Goal: Task Accomplishment & Management: Manage account settings

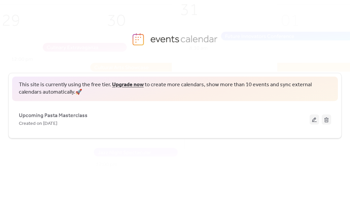
scroll to position [13, 0]
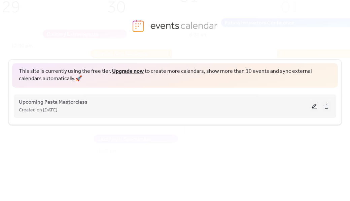
click at [311, 109] on button at bounding box center [313, 106] width 9 height 10
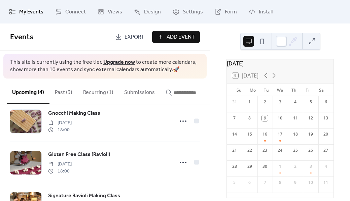
scroll to position [12, 0]
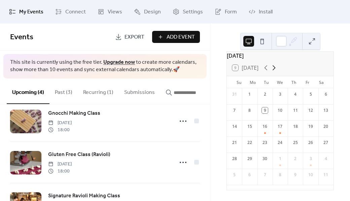
click at [274, 67] on icon at bounding box center [274, 68] width 8 height 8
click at [307, 112] on div "7" at bounding box center [310, 111] width 6 height 6
click at [307, 110] on div "7" at bounding box center [310, 111] width 6 height 6
click at [307, 112] on div "7" at bounding box center [310, 111] width 6 height 6
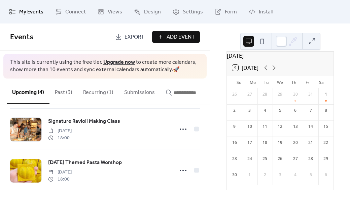
scroll to position [91, 0]
click at [307, 111] on div "7" at bounding box center [310, 111] width 6 height 6
click at [191, 36] on span "Add Event" at bounding box center [180, 37] width 28 height 8
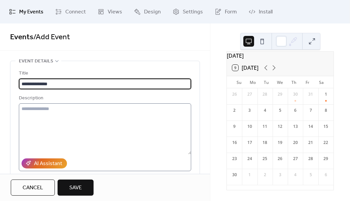
type input "**********"
click at [51, 114] on textarea at bounding box center [105, 129] width 172 height 51
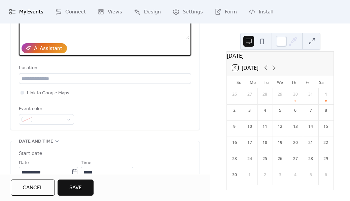
scroll to position [121, 0]
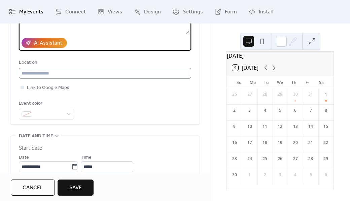
type textarea "**********"
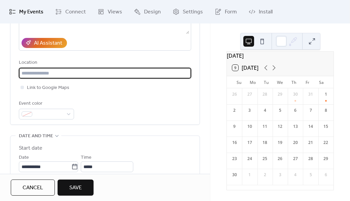
click at [56, 74] on input "text" at bounding box center [105, 73] width 172 height 11
click at [44, 72] on input "text" at bounding box center [105, 73] width 172 height 11
paste input "**********"
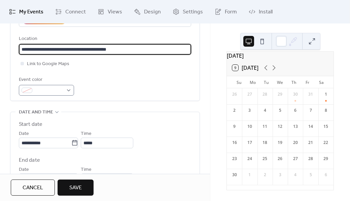
scroll to position [145, 0]
type input "**********"
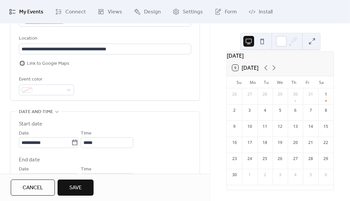
click at [22, 64] on div at bounding box center [22, 63] width 3 height 3
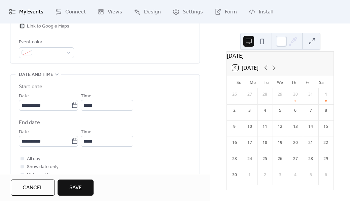
scroll to position [191, 0]
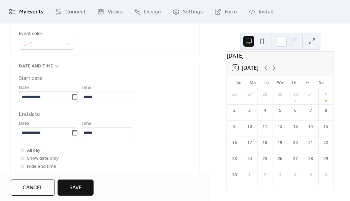
click at [77, 99] on icon at bounding box center [74, 96] width 5 height 5
click at [71, 99] on input "**********" at bounding box center [45, 97] width 52 height 11
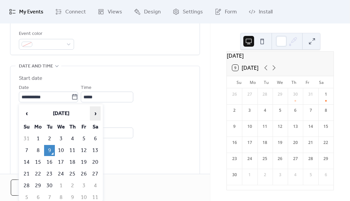
click at [94, 114] on span "›" at bounding box center [95, 113] width 10 height 13
click at [84, 151] on td "7" at bounding box center [83, 150] width 11 height 11
type input "**********"
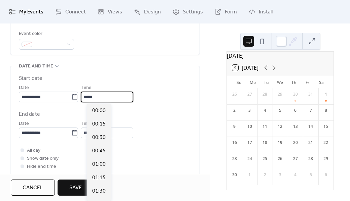
click at [101, 93] on input "*****" at bounding box center [107, 97] width 52 height 11
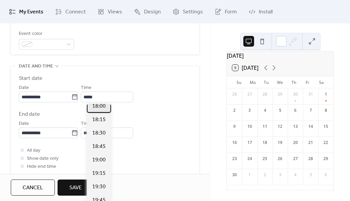
click at [97, 107] on span "18:00" at bounding box center [98, 107] width 13 height 8
type input "*****"
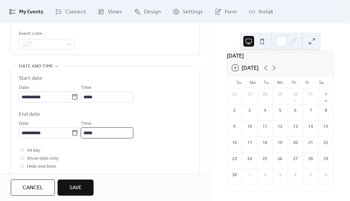
click at [104, 133] on input "*****" at bounding box center [107, 133] width 52 height 11
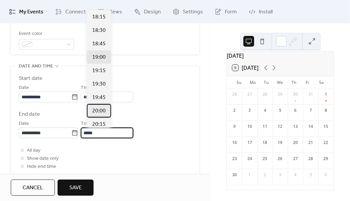
click at [102, 106] on div "20:00" at bounding box center [99, 110] width 24 height 13
type input "*****"
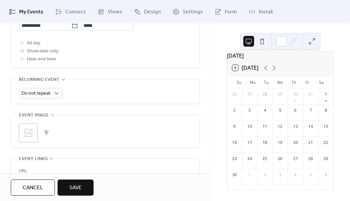
scroll to position [299, 0]
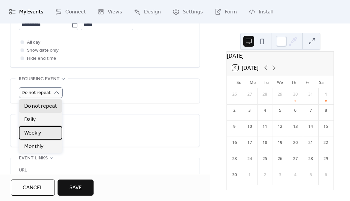
click at [38, 134] on span "Weekly" at bounding box center [32, 133] width 17 height 8
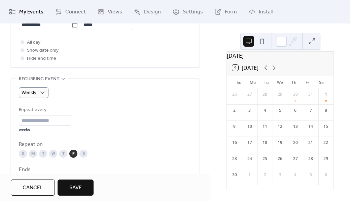
click at [64, 153] on div "T" at bounding box center [63, 154] width 8 height 8
drag, startPoint x: 39, startPoint y: 122, endPoint x: 17, endPoint y: 121, distance: 21.9
click at [17, 121] on div "Weekly Repeat every * weeks Repeat on S M T W T F S Ends ​ Never ​ Date Exclude…" at bounding box center [104, 154] width 189 height 151
type input "*"
click at [75, 191] on span "Save" at bounding box center [75, 188] width 12 height 8
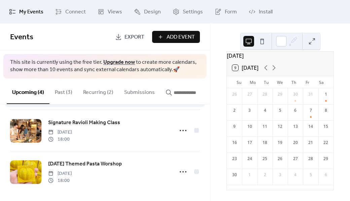
scroll to position [91, 0]
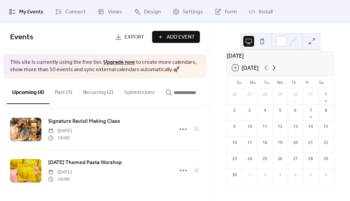
click at [275, 68] on icon at bounding box center [274, 68] width 8 height 8
click at [266, 67] on icon at bounding box center [266, 68] width 8 height 8
click at [306, 110] on div "7" at bounding box center [310, 113] width 15 height 16
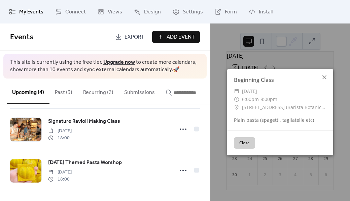
click at [323, 76] on icon at bounding box center [324, 77] width 4 height 4
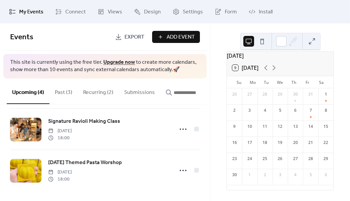
click at [307, 128] on div "14" at bounding box center [310, 127] width 6 height 6
click at [189, 35] on span "Add Event" at bounding box center [180, 37] width 28 height 8
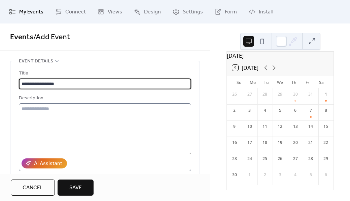
type input "**********"
click at [39, 116] on textarea at bounding box center [105, 129] width 172 height 51
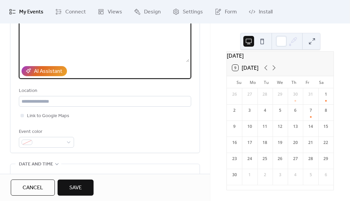
scroll to position [93, 0]
type textarea "**********"
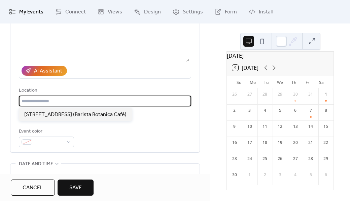
click at [53, 98] on input "text" at bounding box center [105, 101] width 172 height 11
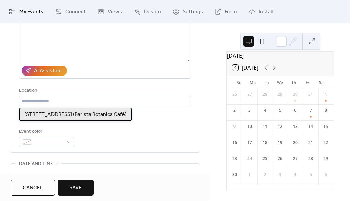
click at [50, 114] on span "Bryggegangen 8, 0252 Oslo (Barista Botanica Café)" at bounding box center [75, 115] width 102 height 8
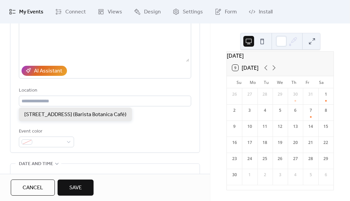
type input "**********"
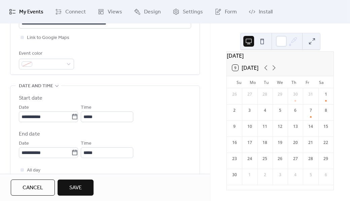
scroll to position [172, 0]
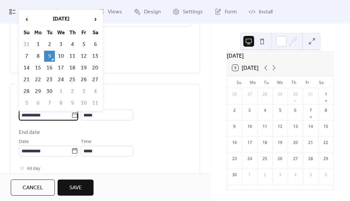
click at [58, 116] on input "**********" at bounding box center [45, 115] width 52 height 11
click at [94, 19] on span "›" at bounding box center [95, 18] width 10 height 13
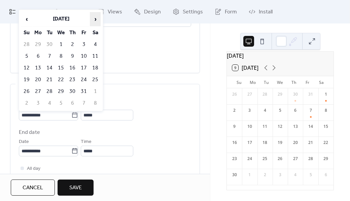
click at [94, 19] on span "›" at bounding box center [95, 18] width 10 height 13
click at [25, 22] on span "‹" at bounding box center [27, 18] width 10 height 13
click at [85, 68] on td "14" at bounding box center [83, 68] width 11 height 11
type input "**********"
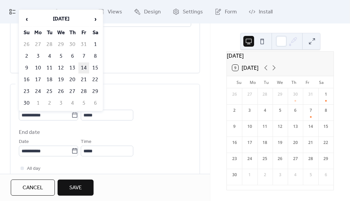
type input "**********"
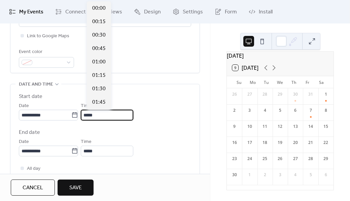
click at [103, 114] on input "*****" at bounding box center [107, 115] width 52 height 11
drag, startPoint x: 103, startPoint y: 114, endPoint x: 81, endPoint y: 112, distance: 21.6
click at [81, 112] on div "**********" at bounding box center [105, 111] width 172 height 19
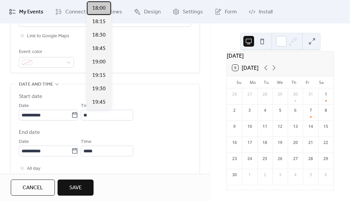
click at [101, 7] on span "18:00" at bounding box center [98, 8] width 13 height 8
type input "*****"
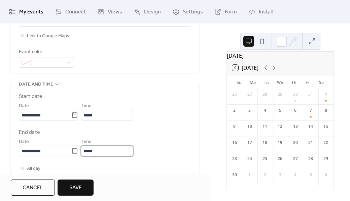
click at [106, 149] on input "*****" at bounding box center [107, 151] width 52 height 11
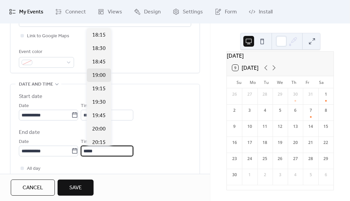
drag, startPoint x: 106, startPoint y: 151, endPoint x: 86, endPoint y: 148, distance: 20.0
click at [86, 148] on div "**********" at bounding box center [105, 147] width 172 height 19
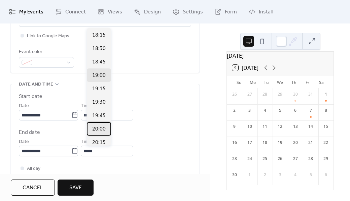
click at [100, 126] on span "20:00" at bounding box center [98, 129] width 13 height 8
type input "*****"
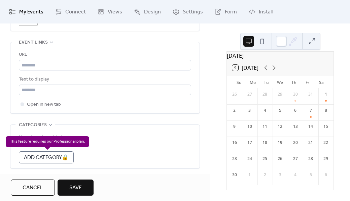
scroll to position [467, 0]
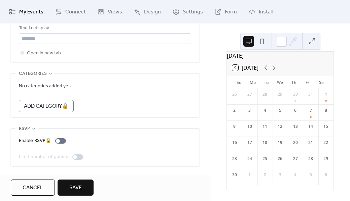
click at [71, 185] on span "Save" at bounding box center [75, 188] width 12 height 8
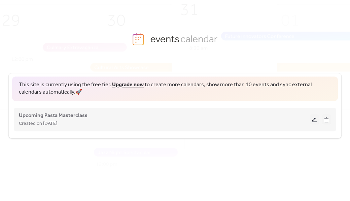
click at [314, 120] on button at bounding box center [313, 120] width 9 height 10
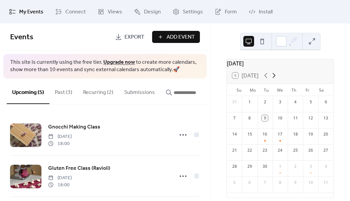
click at [273, 78] on icon at bounding box center [273, 75] width 3 height 5
click at [263, 79] on icon at bounding box center [266, 76] width 8 height 8
click at [307, 137] on div "14" at bounding box center [310, 134] width 6 height 6
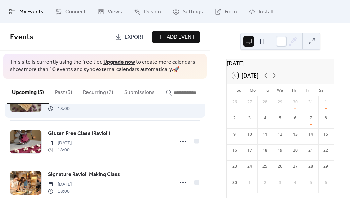
scroll to position [38, 0]
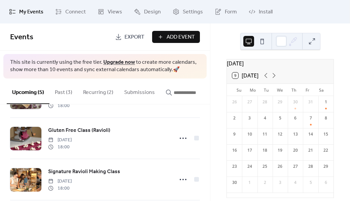
click at [92, 92] on button "Recurring (2)" at bounding box center [98, 91] width 41 height 25
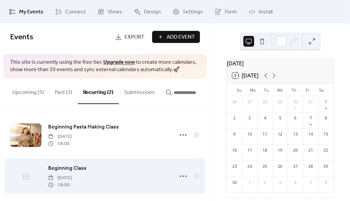
scroll to position [8, 0]
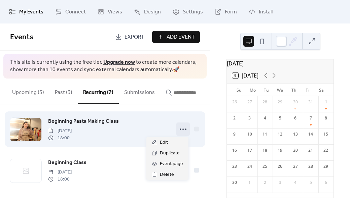
click at [180, 129] on circle at bounding box center [180, 129] width 1 height 1
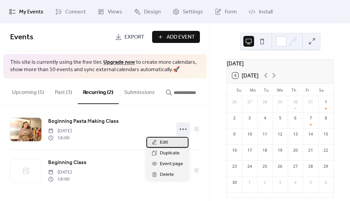
click at [159, 143] on div "Edit" at bounding box center [167, 142] width 42 height 11
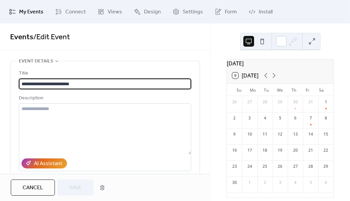
type input "**********"
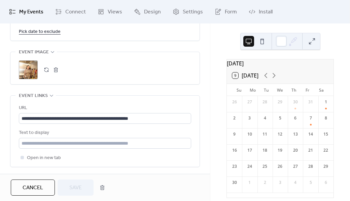
scroll to position [511, 0]
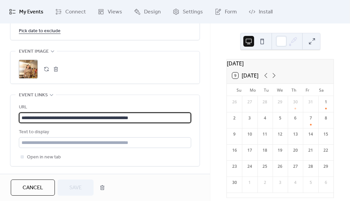
click at [160, 116] on input "**********" at bounding box center [105, 118] width 172 height 11
drag, startPoint x: 160, startPoint y: 116, endPoint x: 10, endPoint y: 118, distance: 150.0
click at [10, 118] on div "**********" at bounding box center [104, 130] width 189 height 71
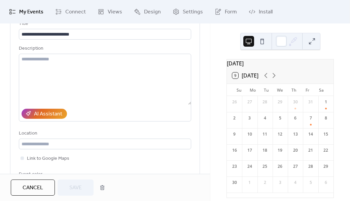
scroll to position [0, 0]
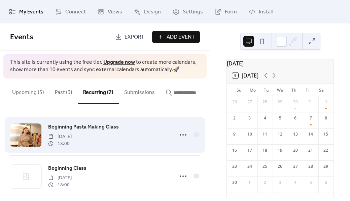
scroll to position [8, 0]
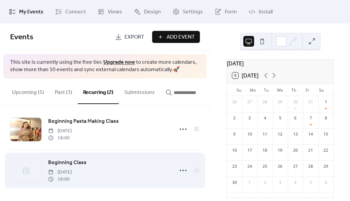
click at [76, 185] on div "Beginning Class Friday, November 7, 2025 18:00" at bounding box center [105, 170] width 190 height 41
click at [63, 162] on span "Beginning Class" at bounding box center [67, 163] width 38 height 8
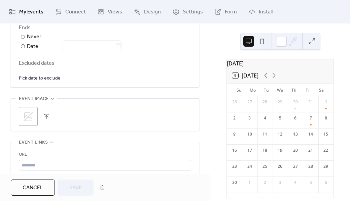
scroll to position [442, 0]
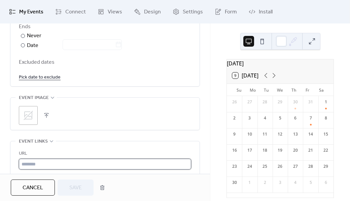
click at [51, 167] on input "text" at bounding box center [105, 164] width 172 height 11
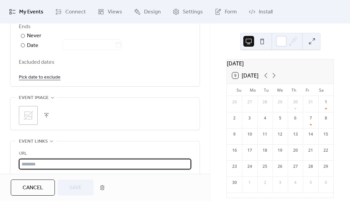
paste input "**********"
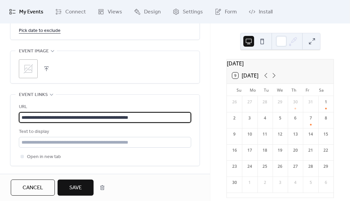
scroll to position [487, 0]
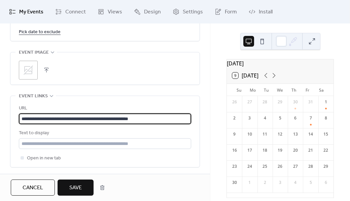
type input "**********"
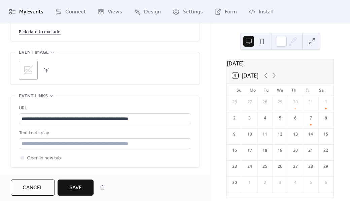
scroll to position [0, 0]
click at [47, 72] on button "button" at bounding box center [46, 70] width 9 height 9
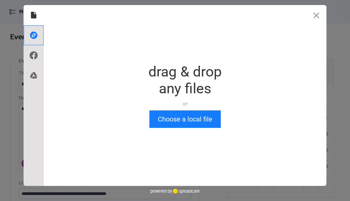
click at [35, 33] on use at bounding box center [33, 35] width 7 height 7
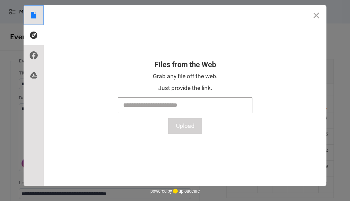
click at [32, 13] on use at bounding box center [33, 15] width 5 height 7
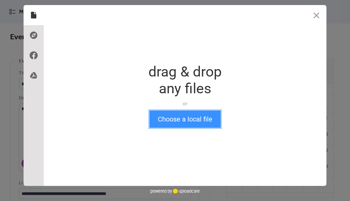
click at [175, 122] on button "Choose a local file" at bounding box center [184, 119] width 71 height 17
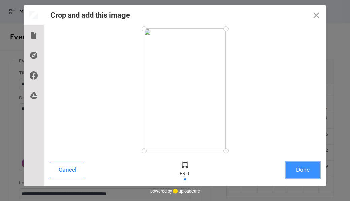
click at [299, 167] on button "Done" at bounding box center [303, 170] width 34 height 16
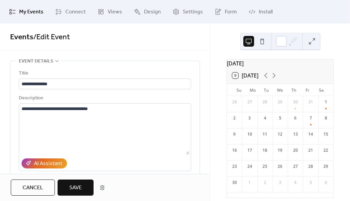
click at [78, 190] on span "Save" at bounding box center [75, 188] width 12 height 8
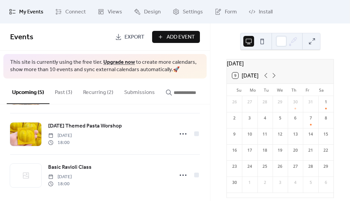
scroll to position [132, 0]
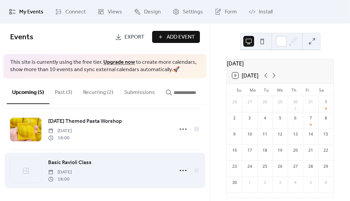
click at [158, 174] on div "Basic Ravioli Class Friday, November 14, 2025 18:00" at bounding box center [108, 171] width 121 height 24
click at [86, 167] on div "Basic Ravioli Class Friday, November 14, 2025 18:00" at bounding box center [108, 171] width 121 height 24
click at [41, 170] on div at bounding box center [25, 171] width 31 height 24
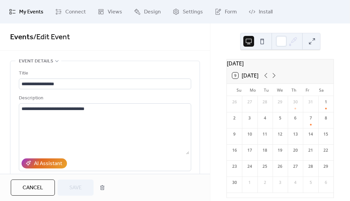
click at [77, 170] on div "AI Assistant" at bounding box center [105, 163] width 172 height 15
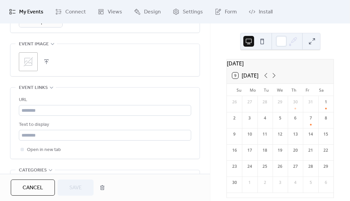
scroll to position [374, 0]
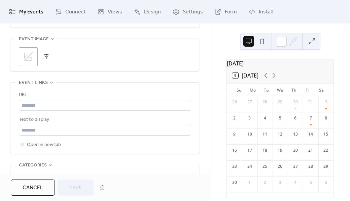
click at [47, 56] on button "button" at bounding box center [46, 56] width 9 height 9
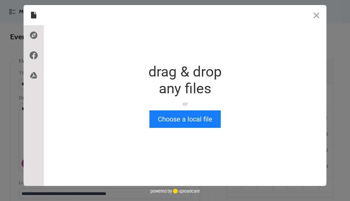
scroll to position [0, 0]
click at [31, 33] on use at bounding box center [33, 35] width 7 height 7
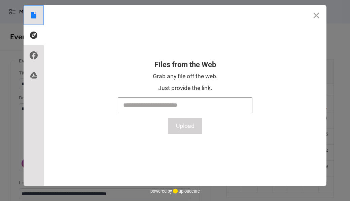
click at [34, 16] on use at bounding box center [33, 15] width 5 height 7
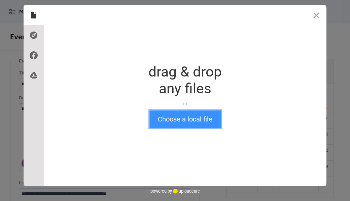
click at [179, 119] on button "Choose a local file" at bounding box center [184, 119] width 71 height 17
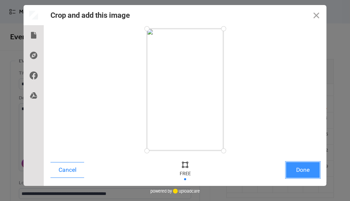
click at [303, 171] on button "Done" at bounding box center [303, 170] width 34 height 16
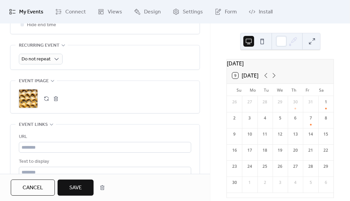
click at [70, 185] on span "Save" at bounding box center [75, 188] width 12 height 8
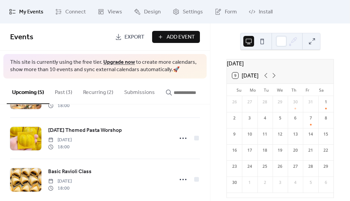
scroll to position [132, 0]
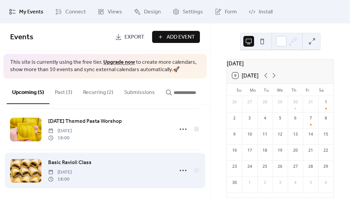
click at [70, 169] on span "Friday, November 14, 2025" at bounding box center [60, 172] width 24 height 7
click at [48, 161] on span "Basic Ravioli Class" at bounding box center [69, 163] width 43 height 8
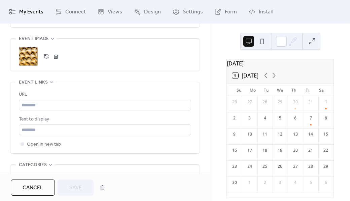
scroll to position [377, 0]
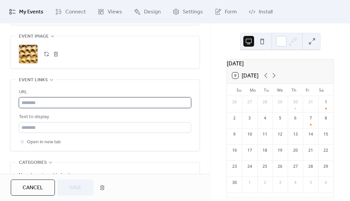
click at [45, 102] on input "text" at bounding box center [105, 102] width 172 height 11
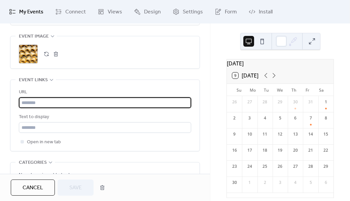
paste input "**********"
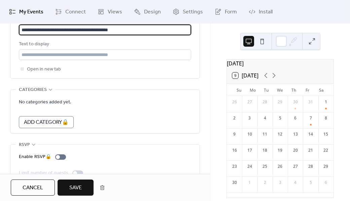
scroll to position [467, 0]
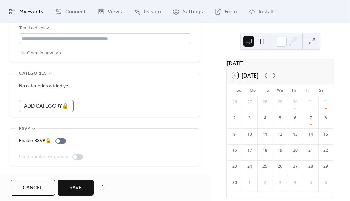
type input "**********"
click at [84, 190] on button "Save" at bounding box center [75, 188] width 36 height 16
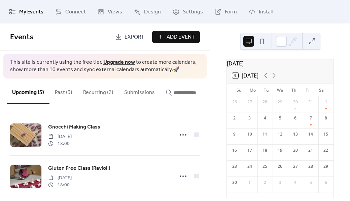
click at [92, 91] on button "Recurring (2)" at bounding box center [98, 91] width 41 height 25
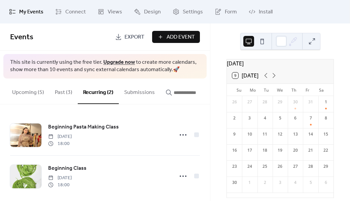
click at [65, 91] on button "Past (3)" at bounding box center [63, 91] width 28 height 25
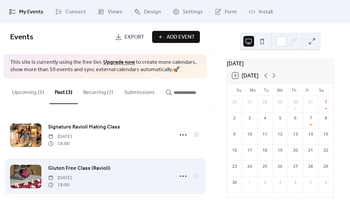
scroll to position [49, 0]
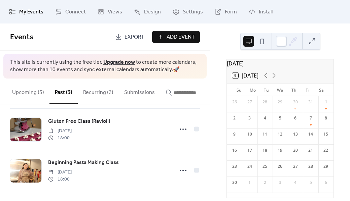
click at [29, 96] on button "Upcoming (5)" at bounding box center [28, 91] width 43 height 25
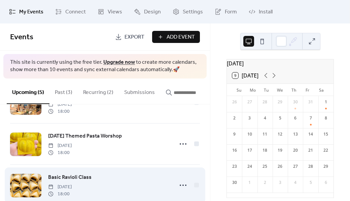
scroll to position [132, 0]
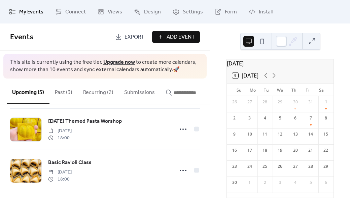
click at [307, 137] on div "14" at bounding box center [310, 134] width 6 height 6
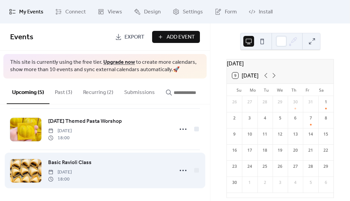
click at [72, 171] on span "Friday, November 14, 2025" at bounding box center [60, 172] width 24 height 7
click at [31, 169] on div at bounding box center [25, 171] width 31 height 24
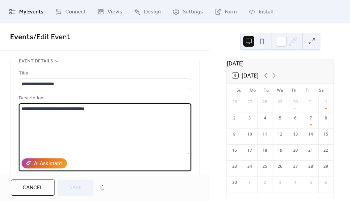
click at [76, 139] on textarea "**********" at bounding box center [104, 129] width 170 height 51
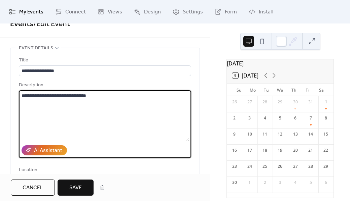
type textarea "**********"
click at [77, 190] on span "Save" at bounding box center [75, 188] width 12 height 8
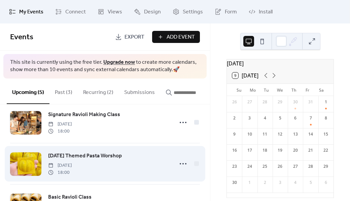
scroll to position [132, 0]
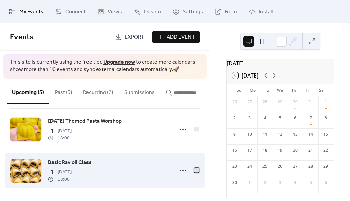
click at [194, 171] on div at bounding box center [196, 170] width 5 height 5
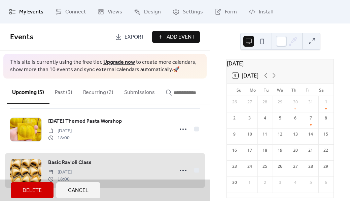
click at [194, 171] on div "Basic Ravioli Class Friday, November 14, 2025 18:00" at bounding box center [105, 170] width 190 height 41
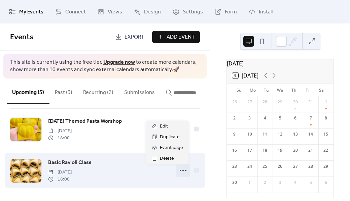
click at [181, 171] on icon at bounding box center [182, 170] width 11 height 11
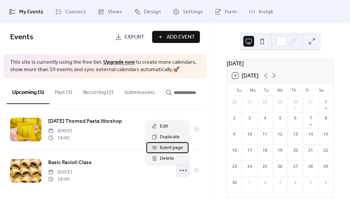
click at [168, 147] on span "Event page" at bounding box center [171, 148] width 23 height 8
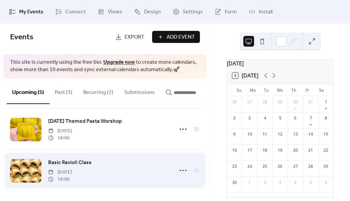
click at [72, 175] on span "Friday, November 14, 2025" at bounding box center [60, 172] width 24 height 7
click at [82, 164] on span "Basic Ravioli Class" at bounding box center [69, 163] width 43 height 8
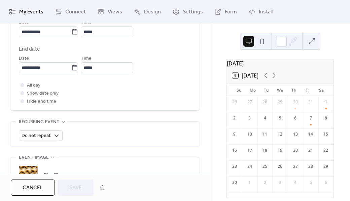
scroll to position [258, 0]
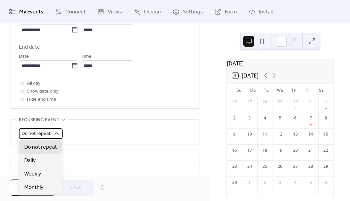
click at [48, 131] on span "Do not repeat" at bounding box center [36, 133] width 29 height 9
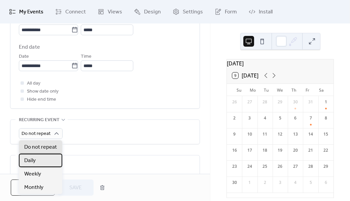
click at [41, 160] on div "Daily" at bounding box center [40, 160] width 43 height 13
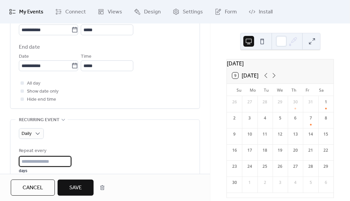
click at [50, 160] on input "*" at bounding box center [45, 161] width 52 height 11
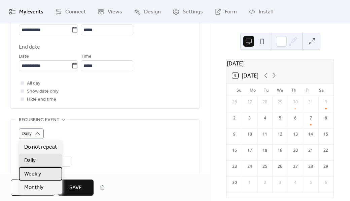
click at [33, 176] on span "Weekly" at bounding box center [32, 174] width 17 height 8
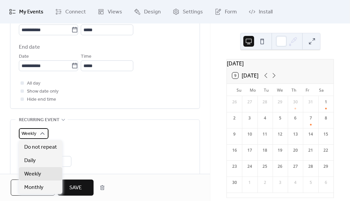
click at [37, 129] on div "Weekly" at bounding box center [34, 133] width 30 height 11
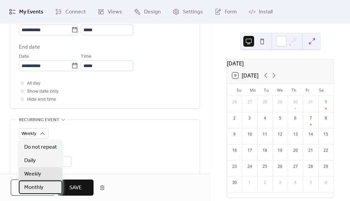
click at [33, 184] on span "Monthly" at bounding box center [33, 188] width 19 height 8
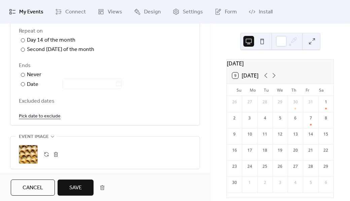
scroll to position [413, 0]
click at [27, 84] on label "​ Date" at bounding box center [71, 84] width 104 height 9
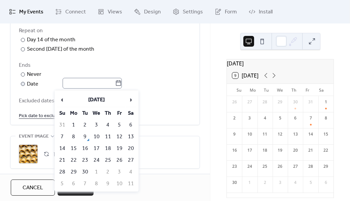
click at [122, 85] on icon at bounding box center [118, 83] width 7 height 7
click at [115, 85] on input "text" at bounding box center [89, 83] width 52 height 11
click at [129, 101] on span "›" at bounding box center [131, 99] width 10 height 13
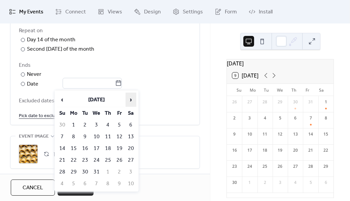
click at [129, 101] on span "›" at bounding box center [131, 99] width 10 height 13
click at [63, 100] on span "‹" at bounding box center [62, 99] width 10 height 13
click at [96, 172] on td "31" at bounding box center [96, 172] width 11 height 11
type input "**********"
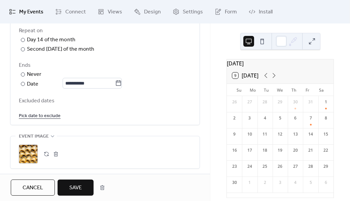
click at [66, 189] on button "Save" at bounding box center [75, 188] width 36 height 16
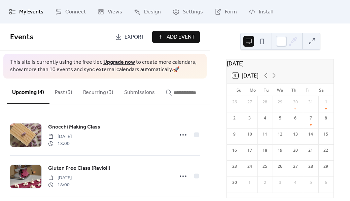
click at [62, 92] on button "Past (3)" at bounding box center [63, 91] width 28 height 25
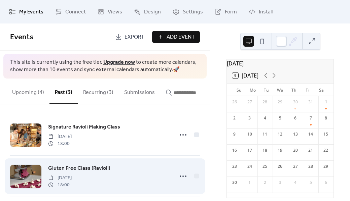
scroll to position [49, 0]
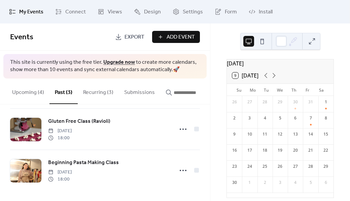
click at [100, 92] on button "Recurring (3)" at bounding box center [98, 91] width 41 height 25
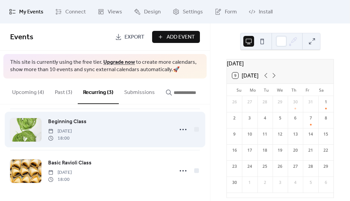
scroll to position [49, 0]
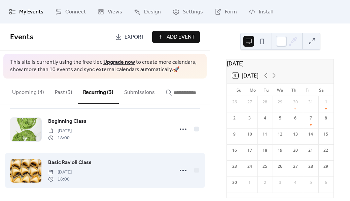
click at [62, 173] on span "Friday, November 14, 2025" at bounding box center [60, 172] width 24 height 7
click at [72, 169] on span "Friday, November 14, 2025" at bounding box center [60, 172] width 24 height 7
click at [48, 169] on span "Friday, November 14, 2025" at bounding box center [60, 172] width 24 height 7
click at [30, 169] on div at bounding box center [25, 171] width 31 height 24
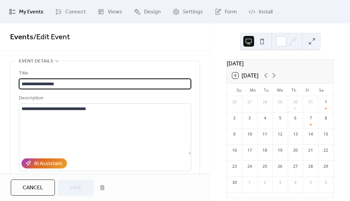
type input "**********"
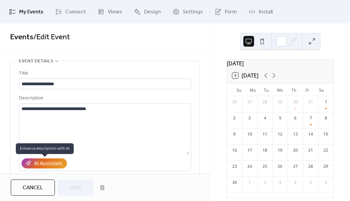
click at [66, 165] on div "AI Assistant" at bounding box center [44, 164] width 45 height 10
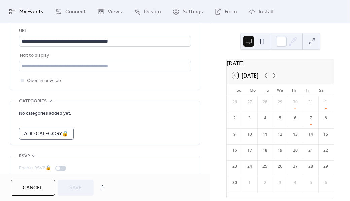
scroll to position [580, 0]
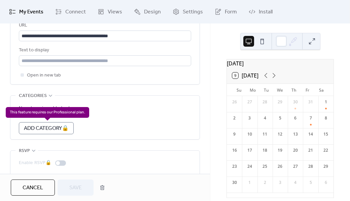
click at [50, 124] on div "Add Category 🔒" at bounding box center [46, 128] width 55 height 12
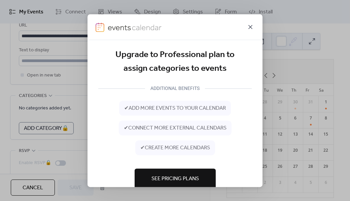
click at [250, 25] on icon at bounding box center [250, 27] width 8 height 8
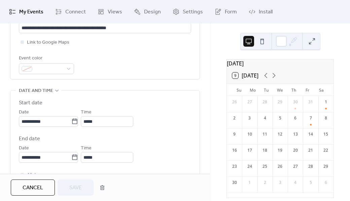
scroll to position [167, 0]
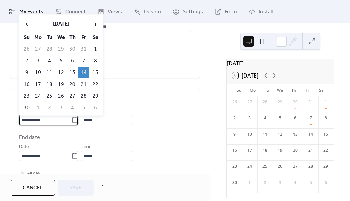
click at [45, 119] on input "**********" at bounding box center [45, 120] width 52 height 11
click at [83, 72] on td "14" at bounding box center [83, 72] width 11 height 11
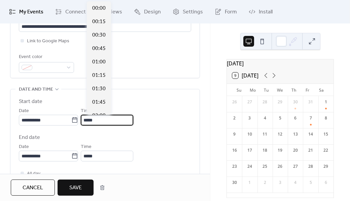
scroll to position [968, 0]
click at [101, 119] on input "*****" at bounding box center [107, 120] width 52 height 11
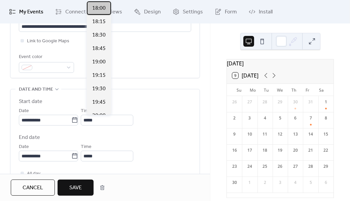
click at [101, 8] on span "18:00" at bounding box center [98, 8] width 13 height 8
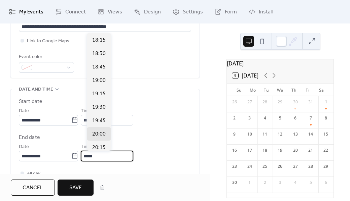
click at [101, 158] on input "*****" at bounding box center [107, 156] width 52 height 11
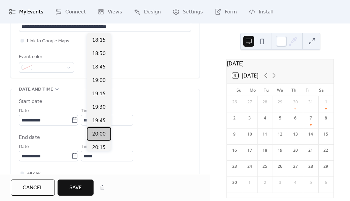
click at [100, 135] on span "20:00" at bounding box center [98, 134] width 13 height 8
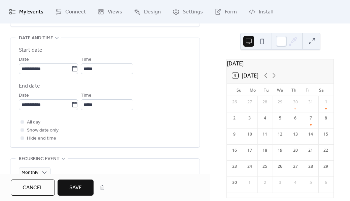
scroll to position [237, 0]
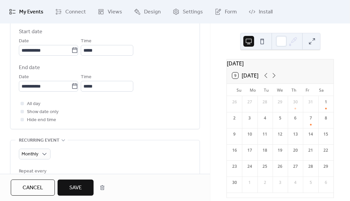
click at [74, 189] on span "Save" at bounding box center [75, 188] width 12 height 8
